Goal: Transaction & Acquisition: Purchase product/service

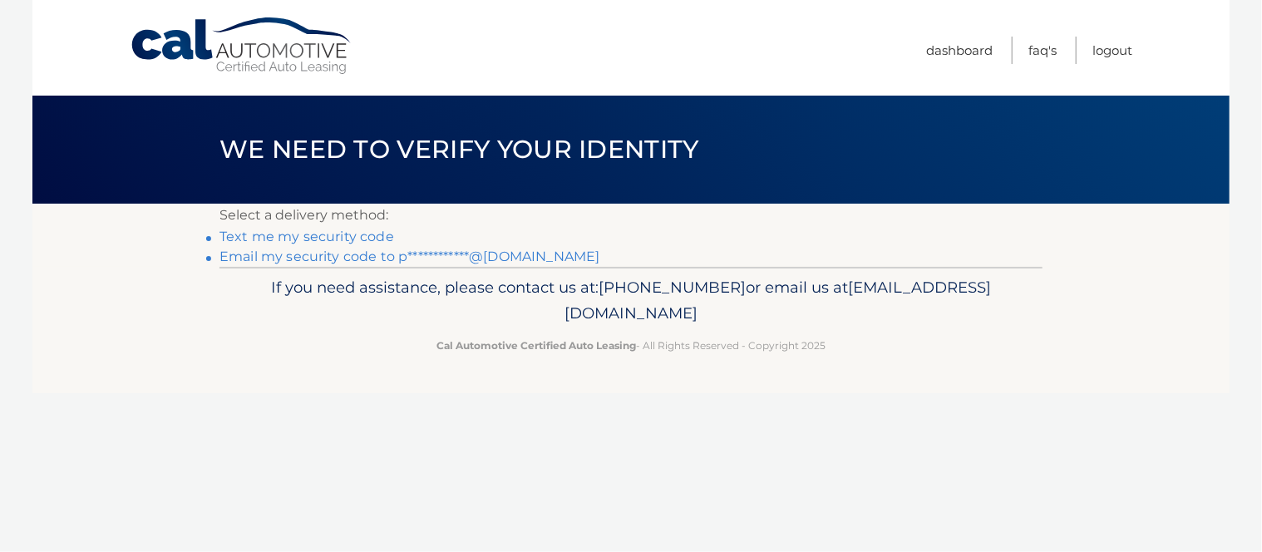
click at [495, 264] on link "**********" at bounding box center [410, 257] width 380 height 16
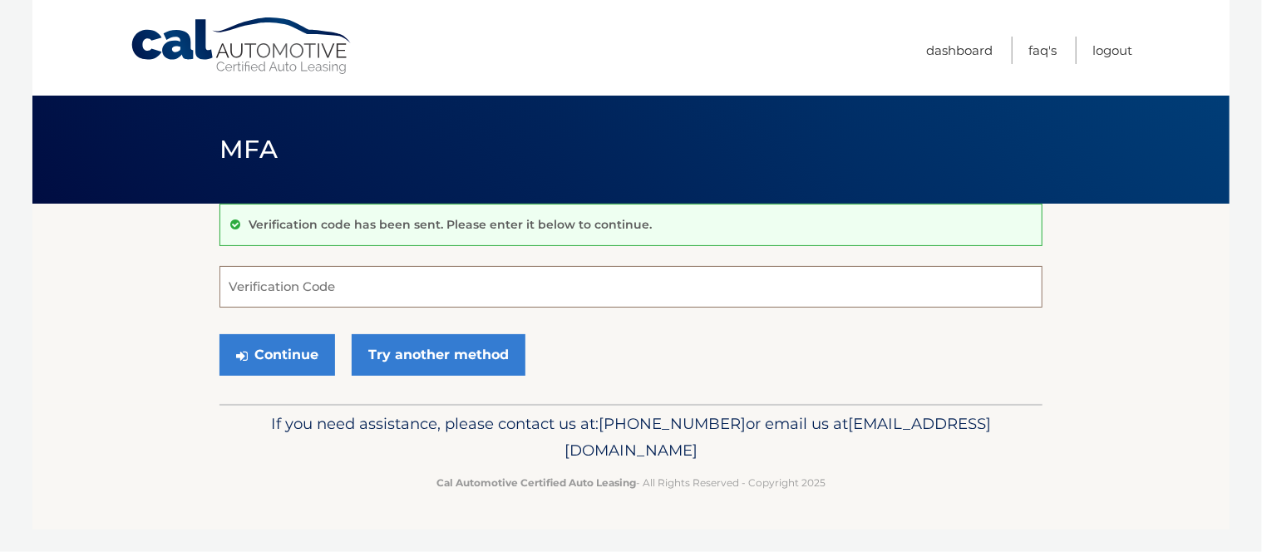
click at [304, 279] on input "Verification Code" at bounding box center [631, 287] width 823 height 42
type input "188770"
click at [284, 359] on button "Continue" at bounding box center [278, 355] width 116 height 42
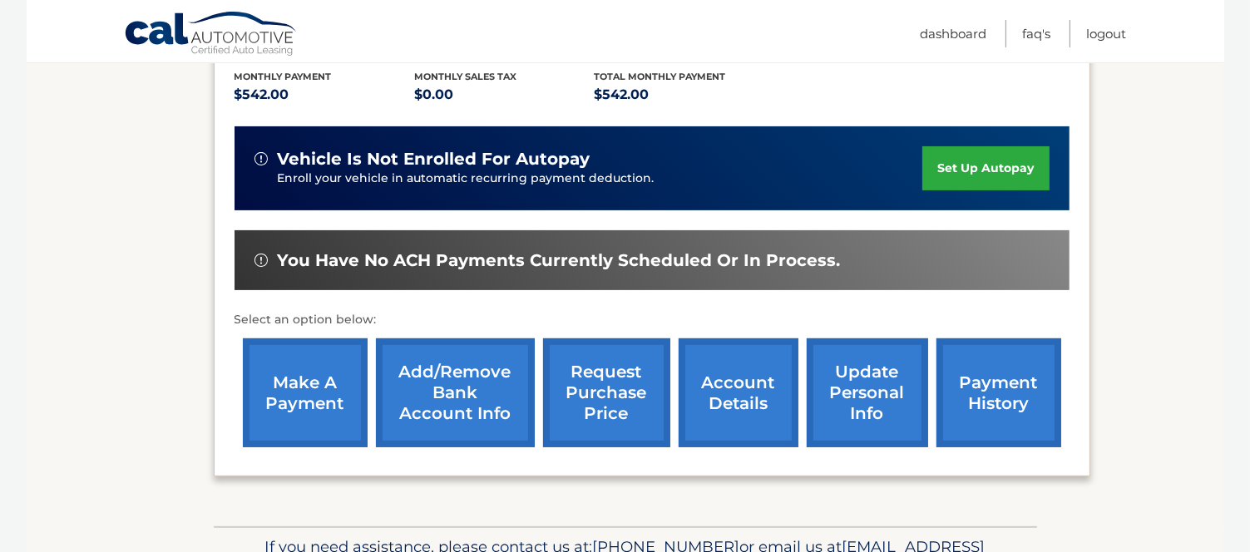
scroll to position [379, 0]
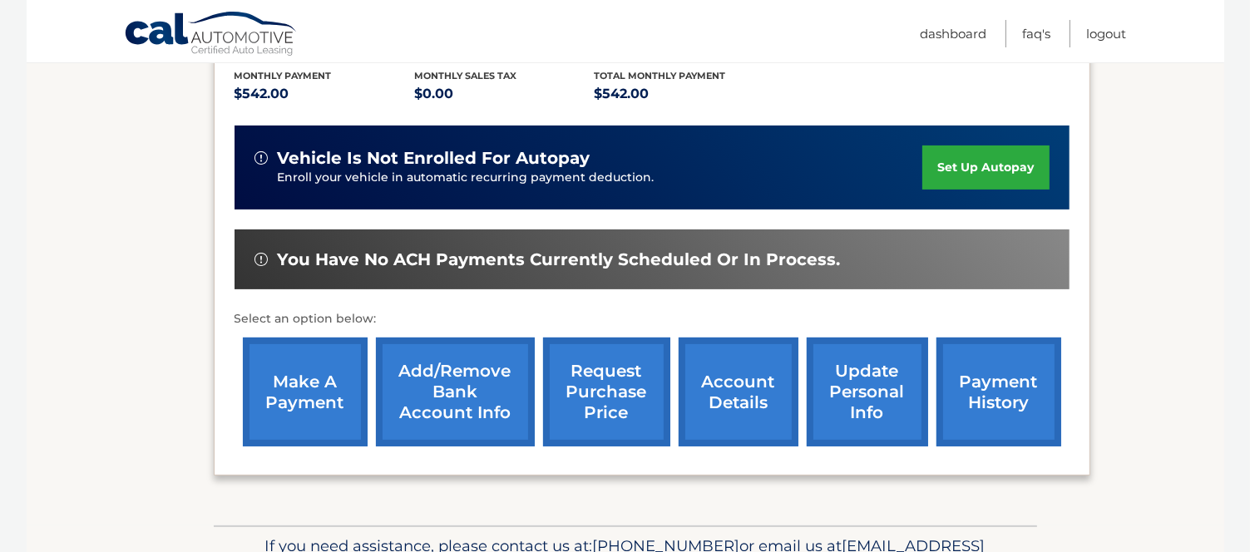
click at [331, 360] on link "make a payment" at bounding box center [305, 392] width 125 height 109
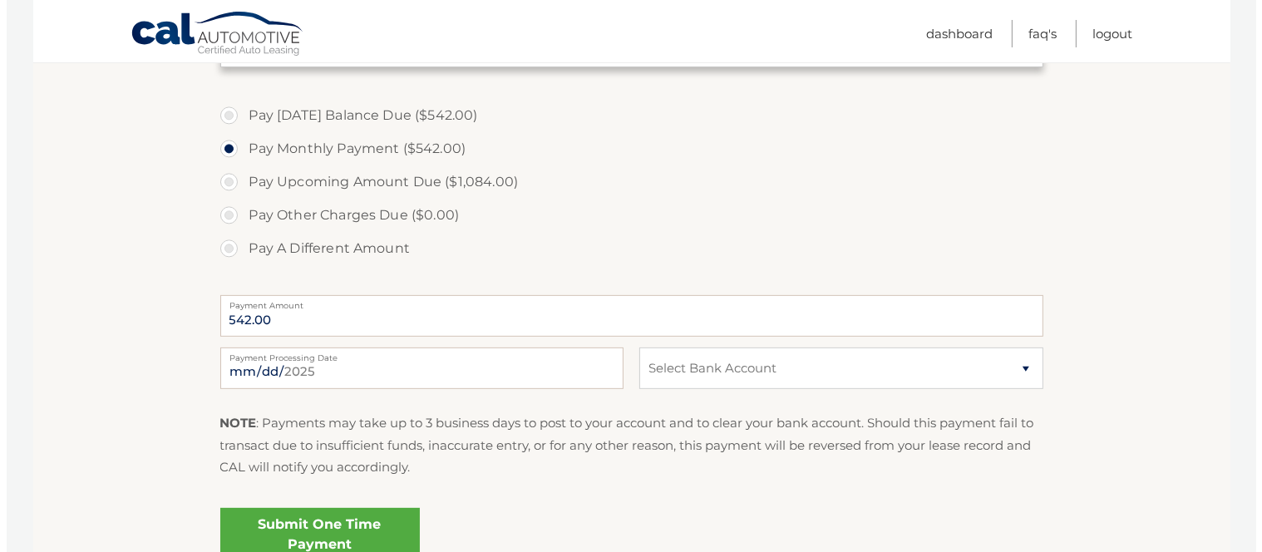
scroll to position [679, 0]
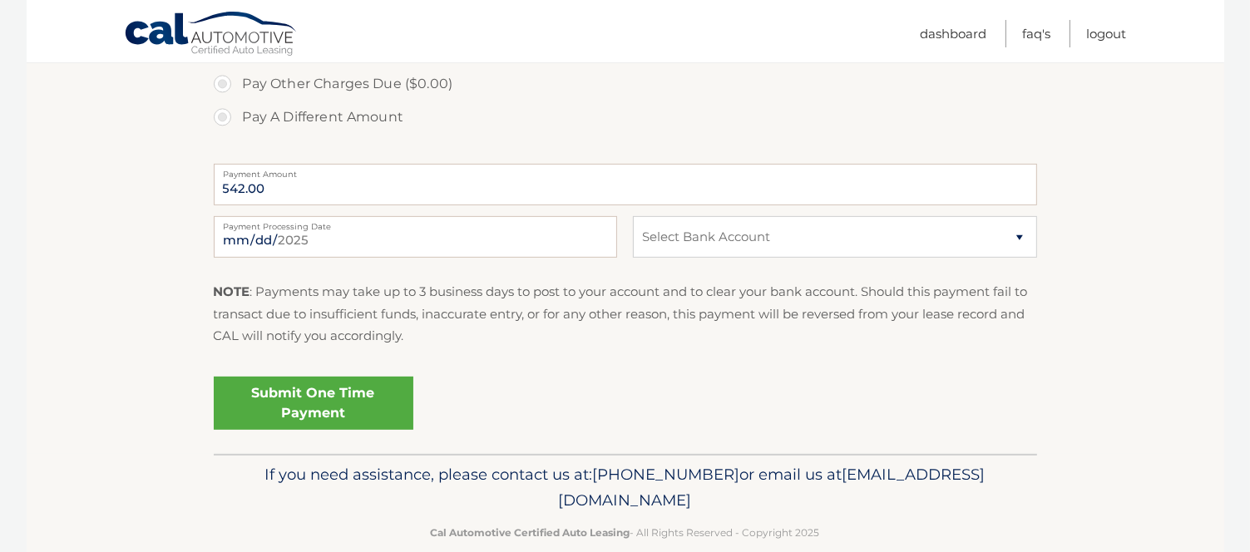
click at [319, 407] on link "Submit One Time Payment" at bounding box center [314, 403] width 200 height 53
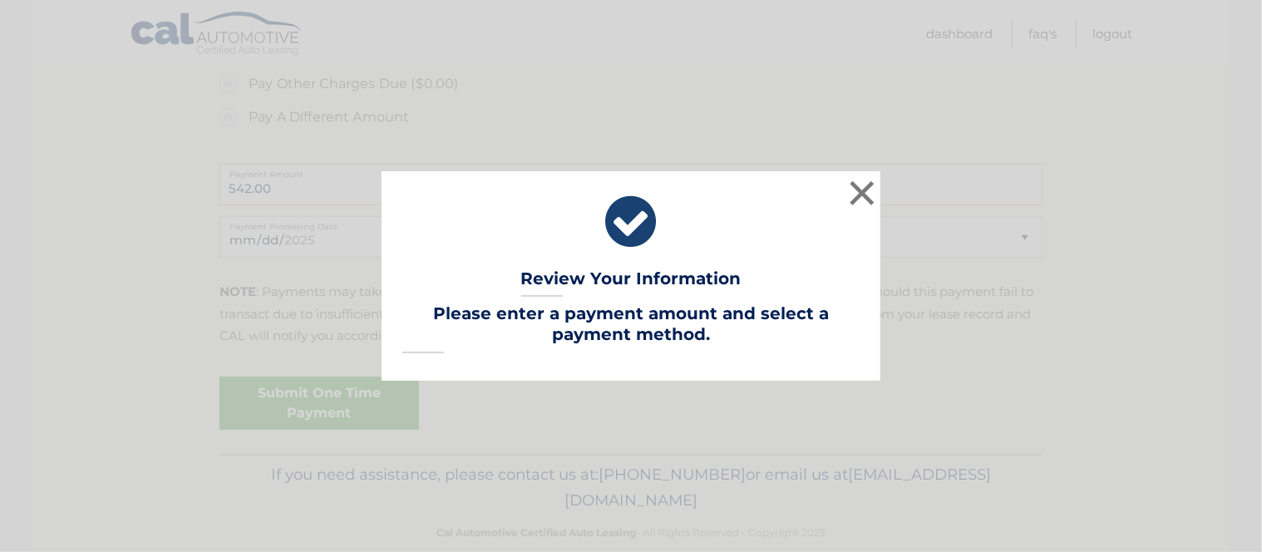
click at [319, 407] on div "× Review Your Information Lease Account #: 44455681191 Payment Amount: Payment …" at bounding box center [631, 276] width 1262 height 552
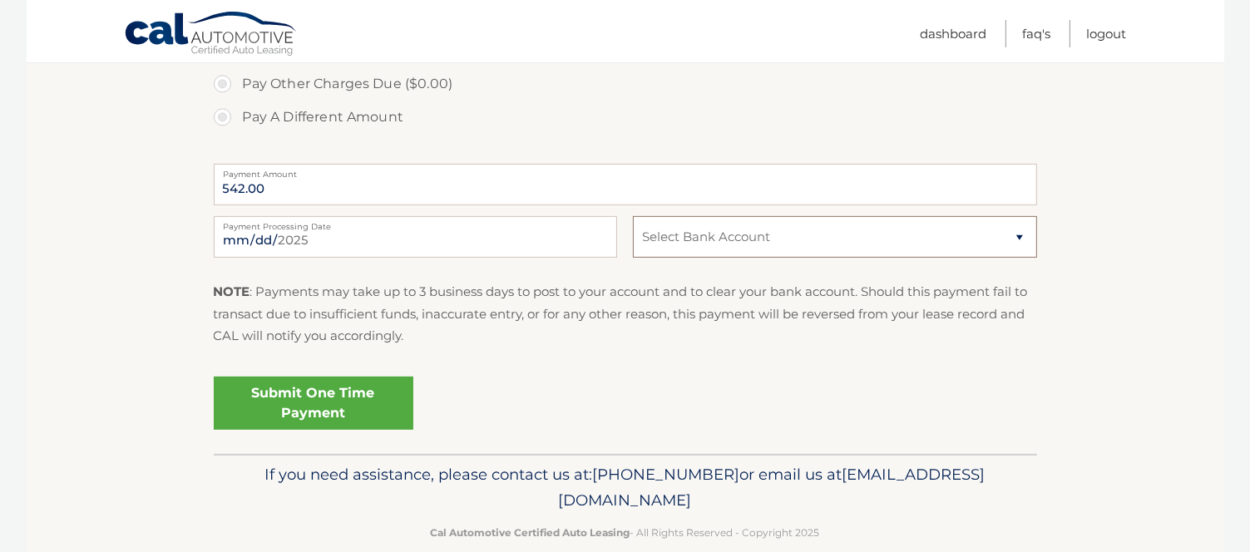
click at [705, 228] on select "Select Bank Account Checking CITIBANK NA *****4776 Checking TD BANK NA *****6020" at bounding box center [834, 237] width 403 height 42
select select "ZjRhODg4MGYtYmQ2ZS00NTZlLWE3MWMtNzI5YTk1ZjAxMWVh"
click at [633, 216] on select "Select Bank Account Checking CITIBANK NA *****4776 Checking TD BANK NA *****6020" at bounding box center [834, 237] width 403 height 42
click at [303, 405] on link "Submit One Time Payment" at bounding box center [314, 403] width 200 height 53
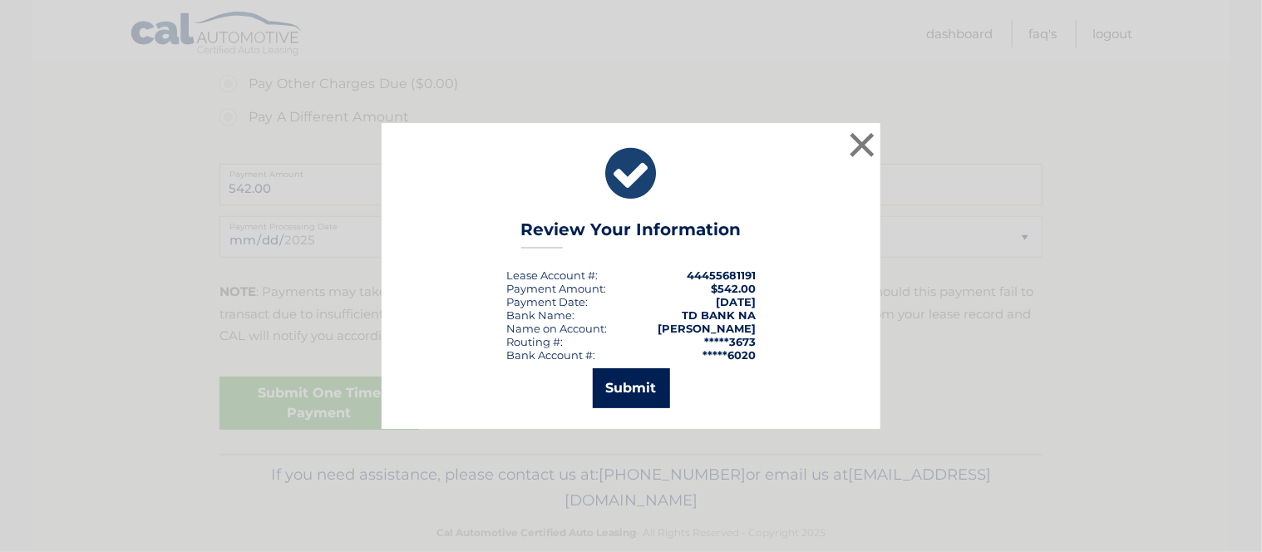
click at [624, 386] on button "Submit" at bounding box center [631, 388] width 77 height 40
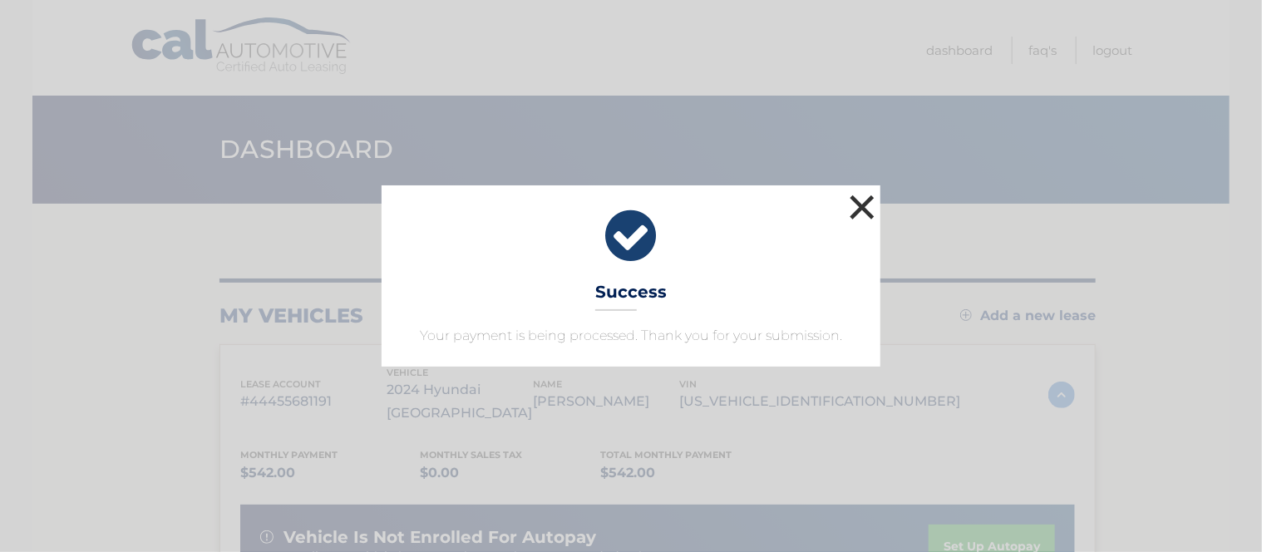
click at [859, 205] on button "×" at bounding box center [862, 206] width 33 height 33
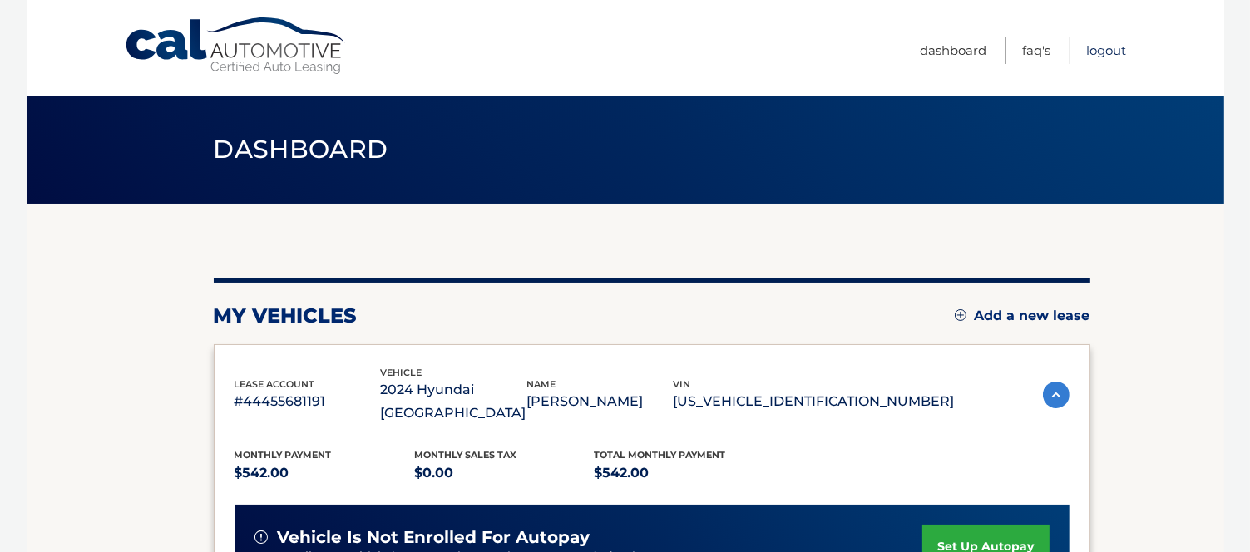
click at [1101, 49] on link "Logout" at bounding box center [1107, 50] width 40 height 27
